Goal: Find specific page/section: Find specific page/section

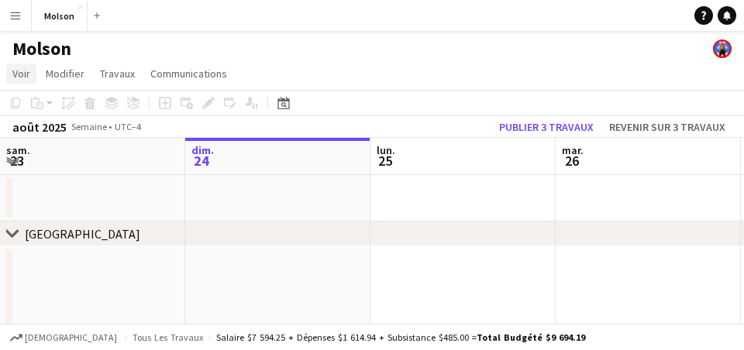
click at [24, 73] on span "Voir" at bounding box center [21, 74] width 18 height 14
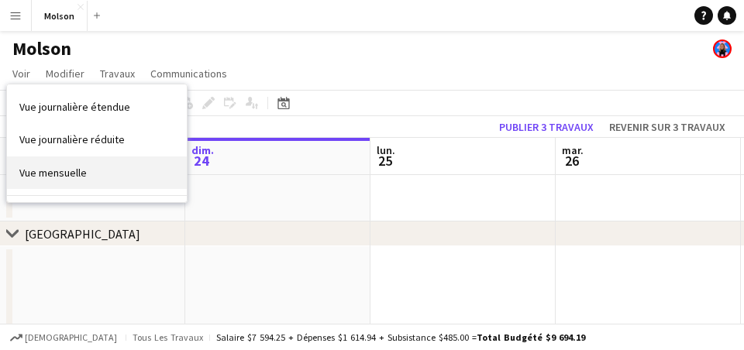
click at [77, 167] on span "Vue mensuelle" at bounding box center [52, 173] width 67 height 14
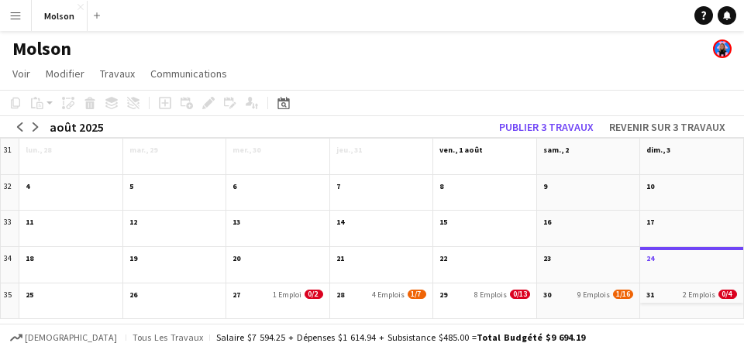
click at [684, 296] on span "2 Emplois" at bounding box center [698, 295] width 33 height 10
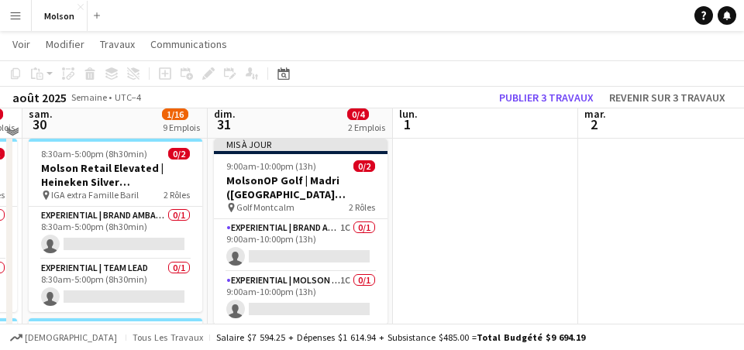
scroll to position [960, 0]
